Goal: Task Accomplishment & Management: Use online tool/utility

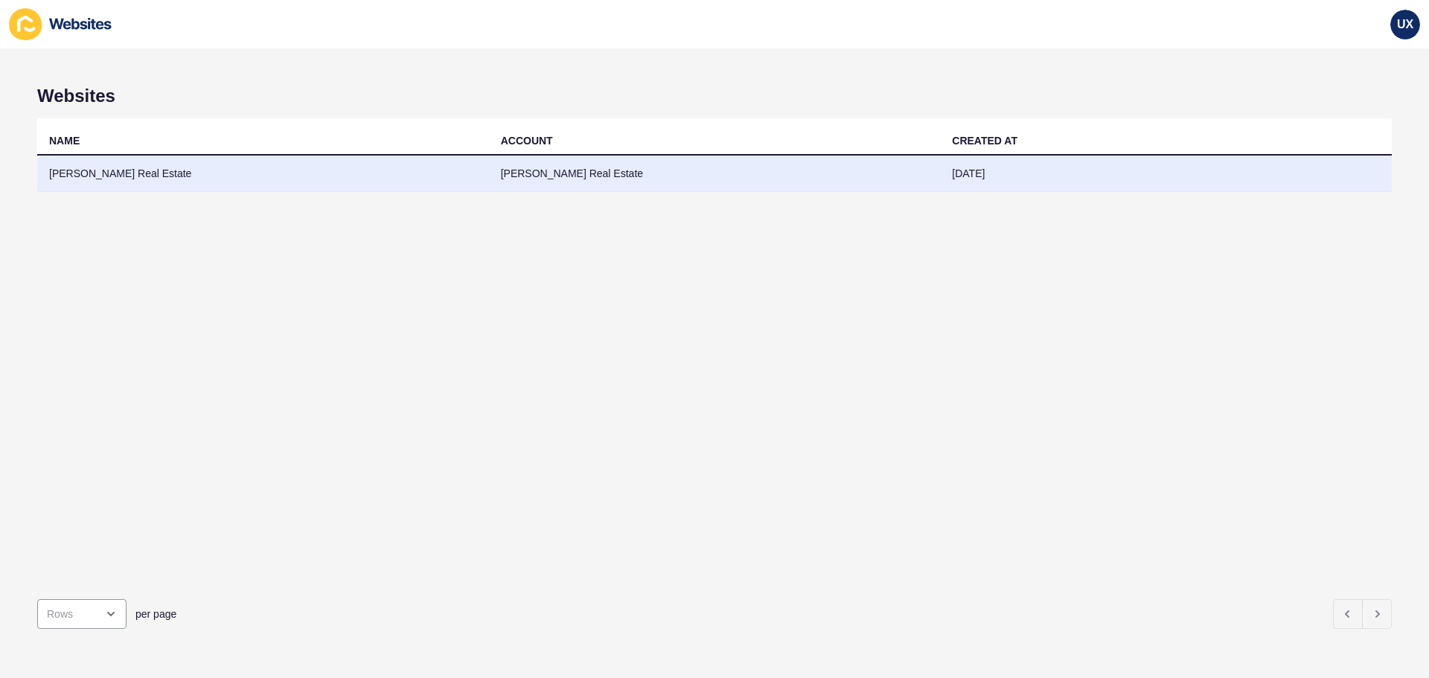
click at [881, 173] on td "[PERSON_NAME] Real Estate" at bounding box center [715, 174] width 452 height 36
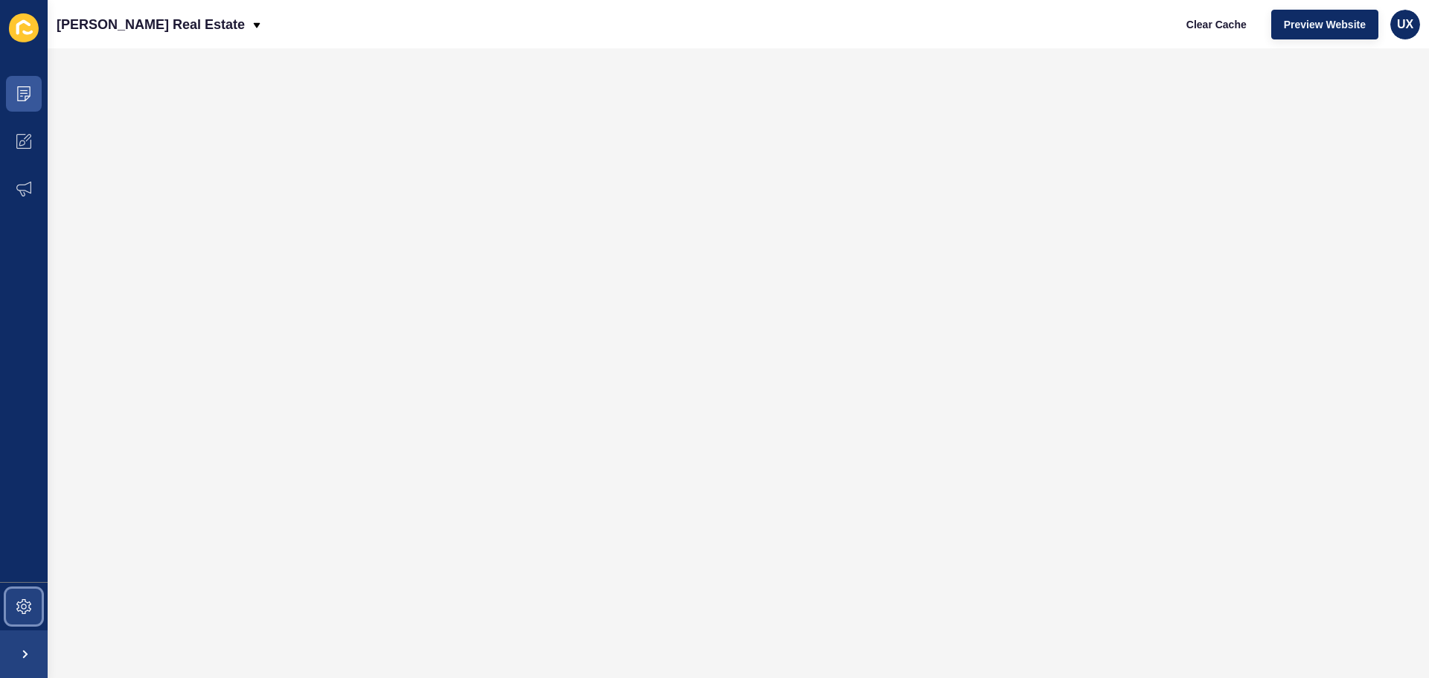
click at [31, 621] on span at bounding box center [24, 607] width 48 height 48
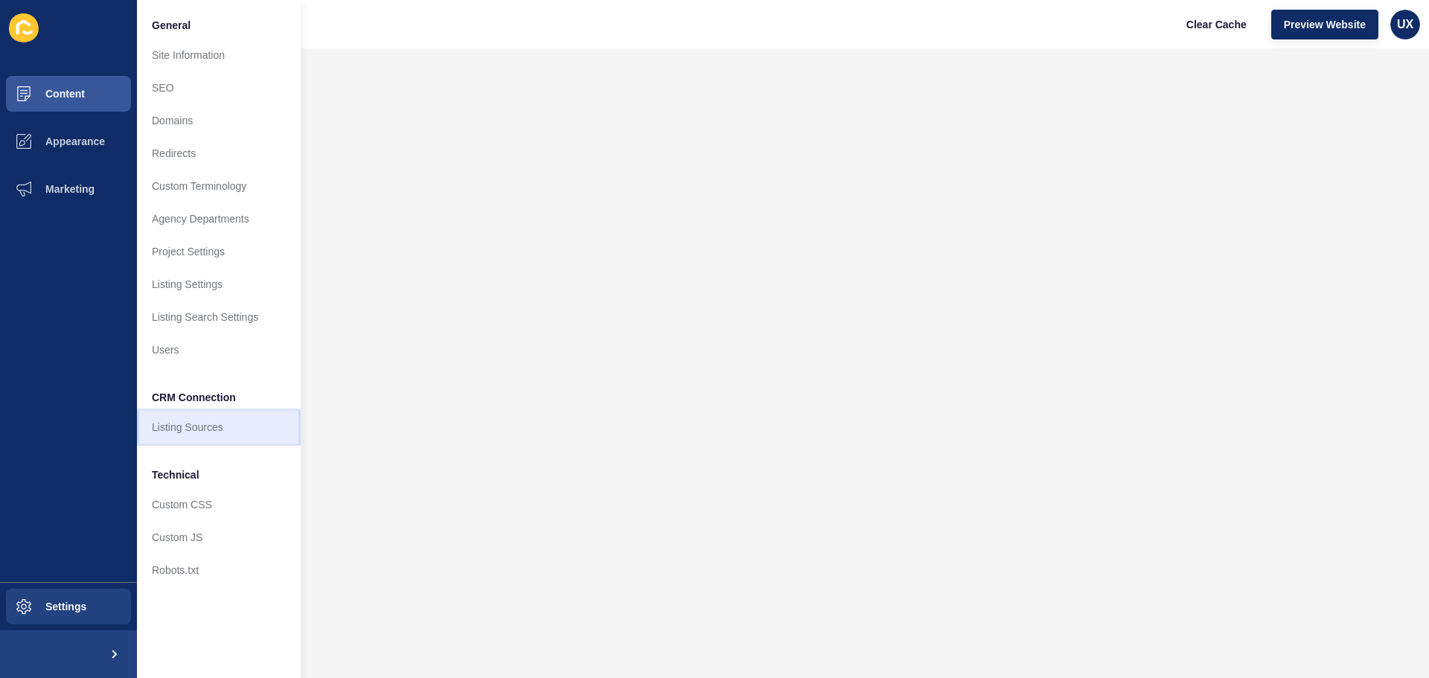
click at [174, 415] on link "Listing Sources" at bounding box center [219, 427] width 164 height 33
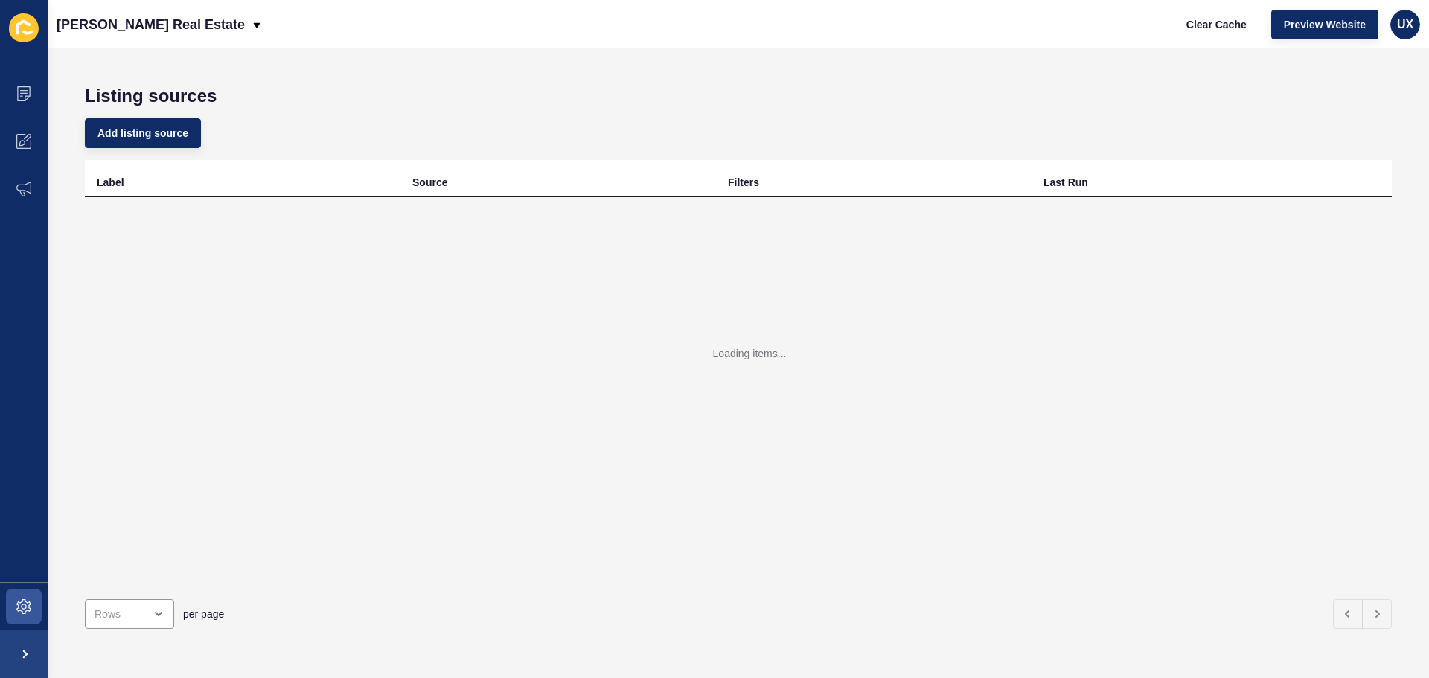
click at [257, 422] on div "Loading items..." at bounding box center [738, 375] width 1307 height 357
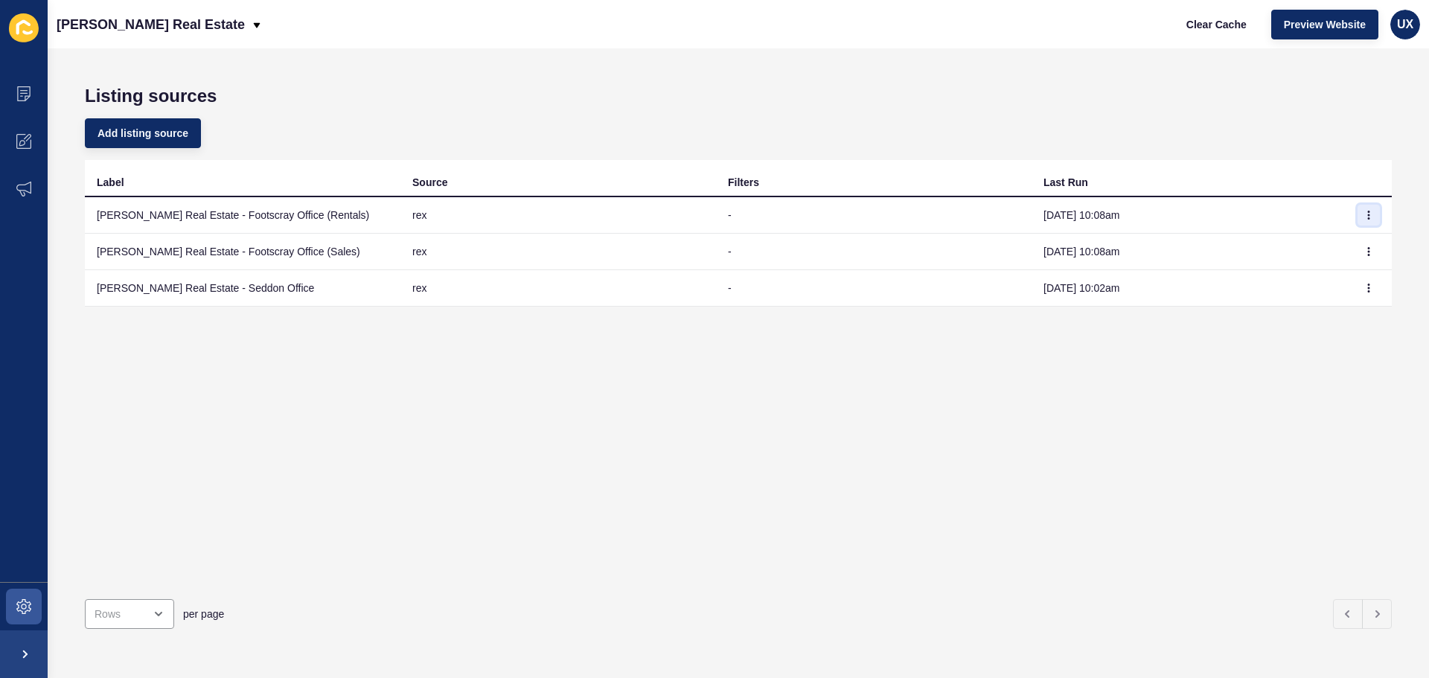
click at [1358, 225] on button "button" at bounding box center [1369, 215] width 22 height 21
click at [1328, 252] on link "Sync now" at bounding box center [1317, 245] width 104 height 33
click at [1364, 252] on icon "button" at bounding box center [1368, 251] width 9 height 9
click at [1320, 278] on link "Sync now" at bounding box center [1317, 281] width 104 height 33
